Goal: Task Accomplishment & Management: Use online tool/utility

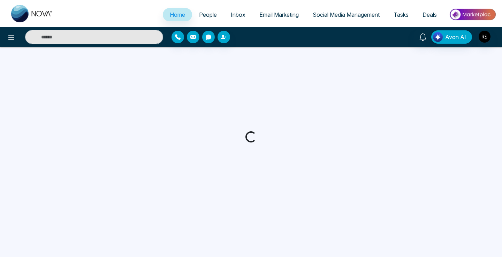
select select "*"
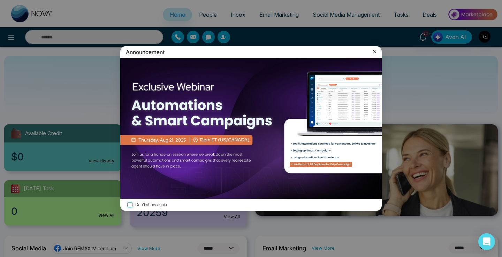
click at [162, 203] on label "Don't show again" at bounding box center [251, 204] width 250 height 7
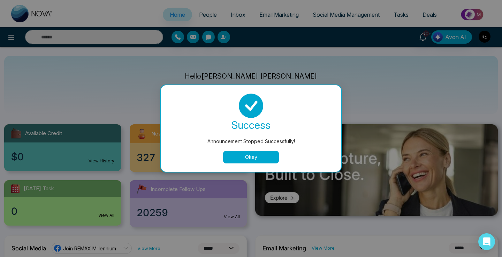
click at [264, 157] on button "Okay" at bounding box center [251, 157] width 56 height 13
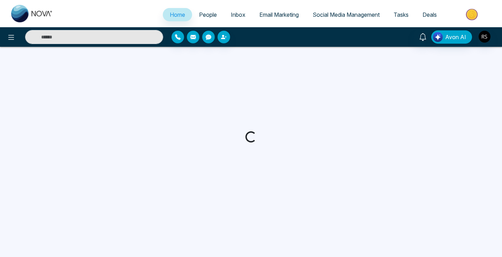
select select "*"
